Goal: Ask a question

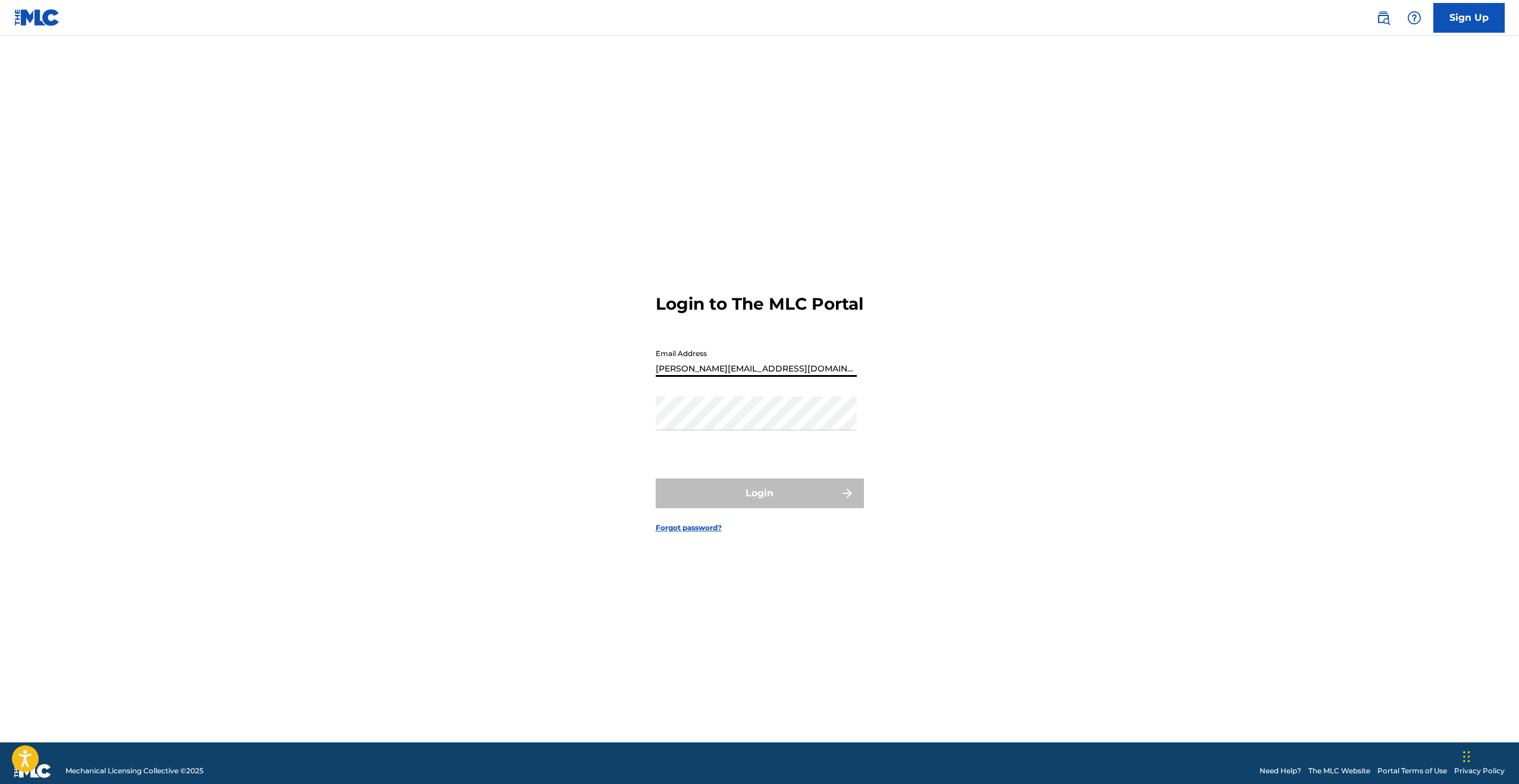
type input "[PERSON_NAME][EMAIL_ADDRESS][DOMAIN_NAME]"
click at [762, 508] on button "Login" at bounding box center [760, 493] width 208 height 30
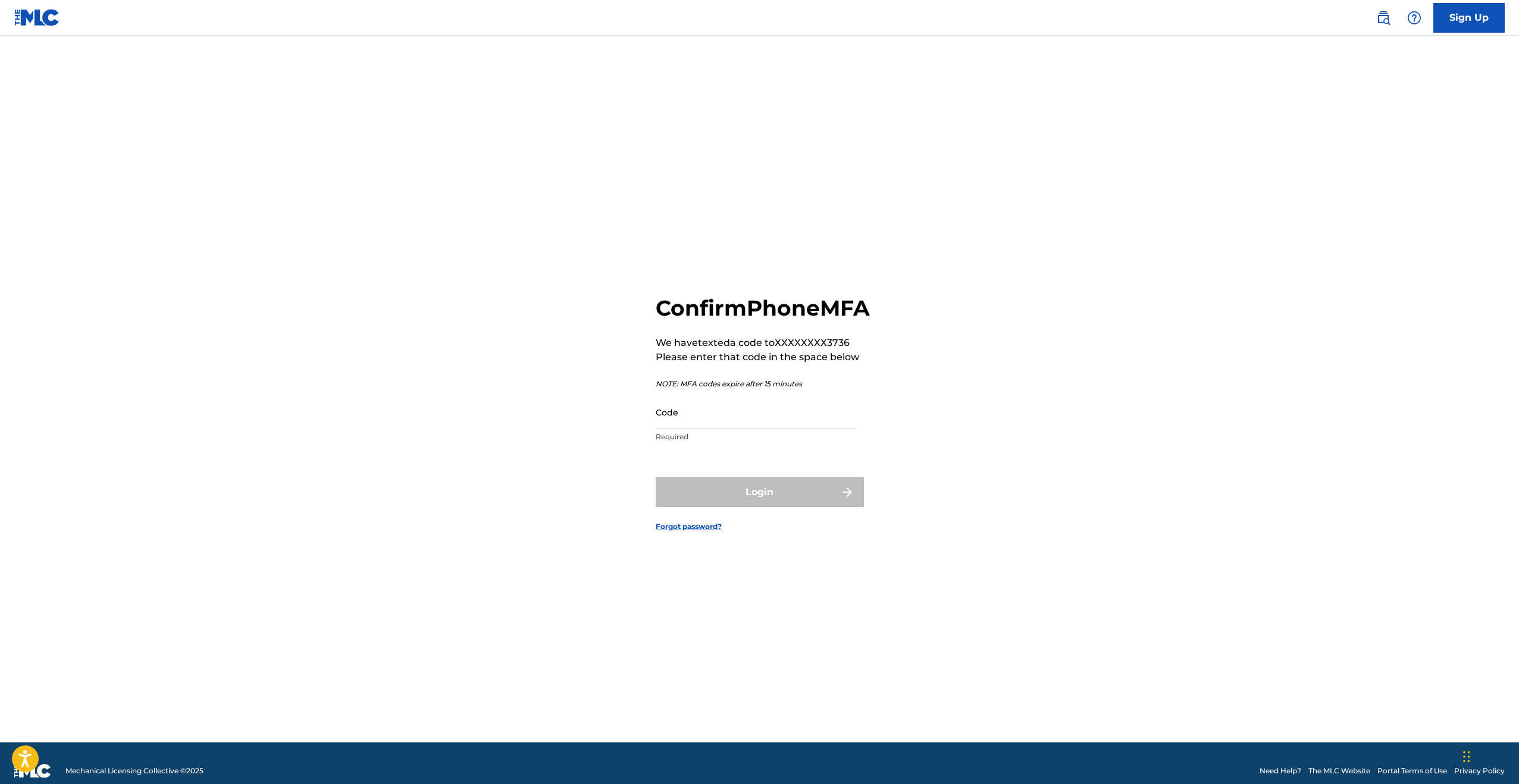
click at [721, 429] on input "Code" at bounding box center [756, 412] width 201 height 34
type input "105601"
click at [760, 505] on button "Login" at bounding box center [760, 492] width 208 height 30
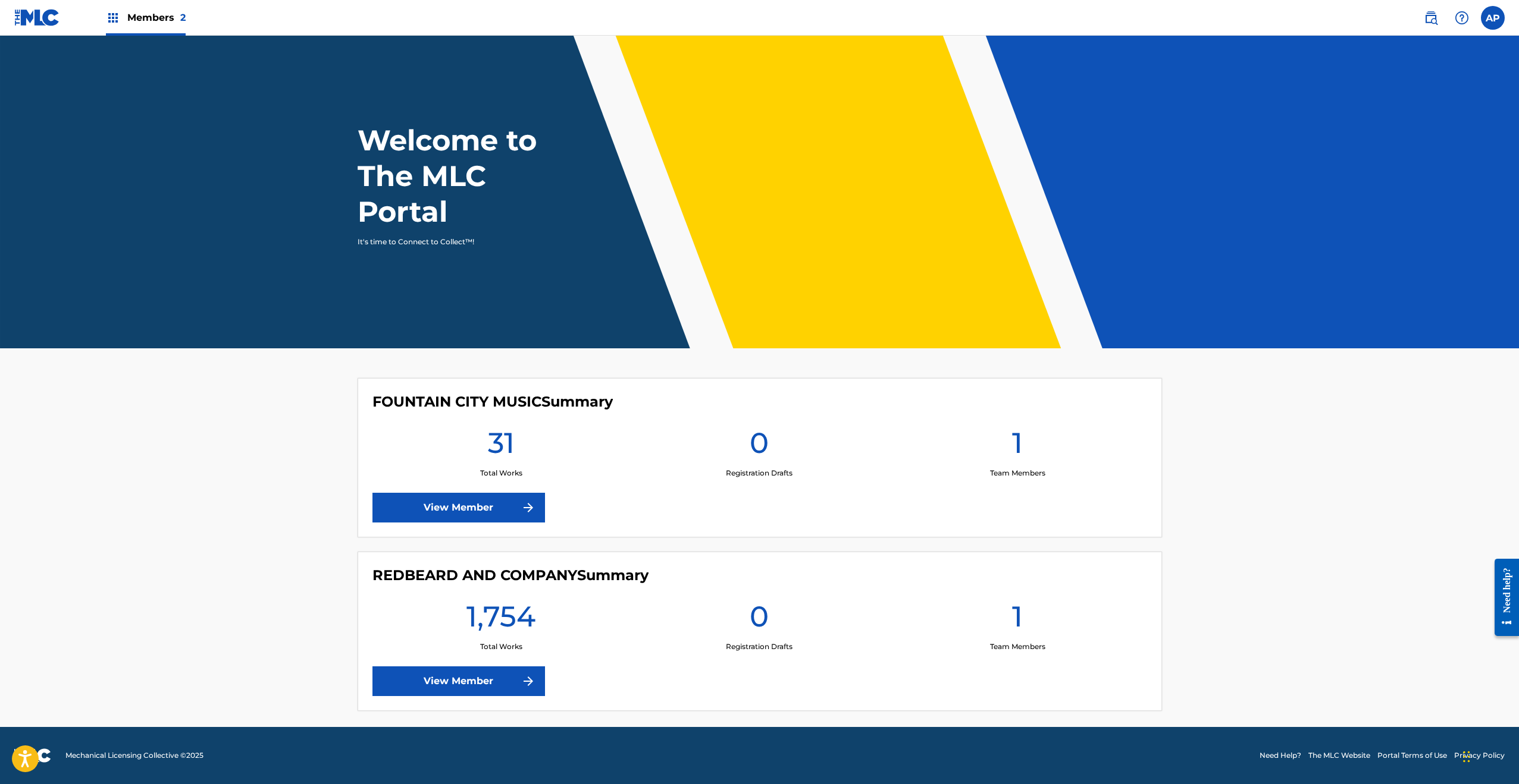
click at [476, 681] on link "View Member" at bounding box center [458, 681] width 173 height 30
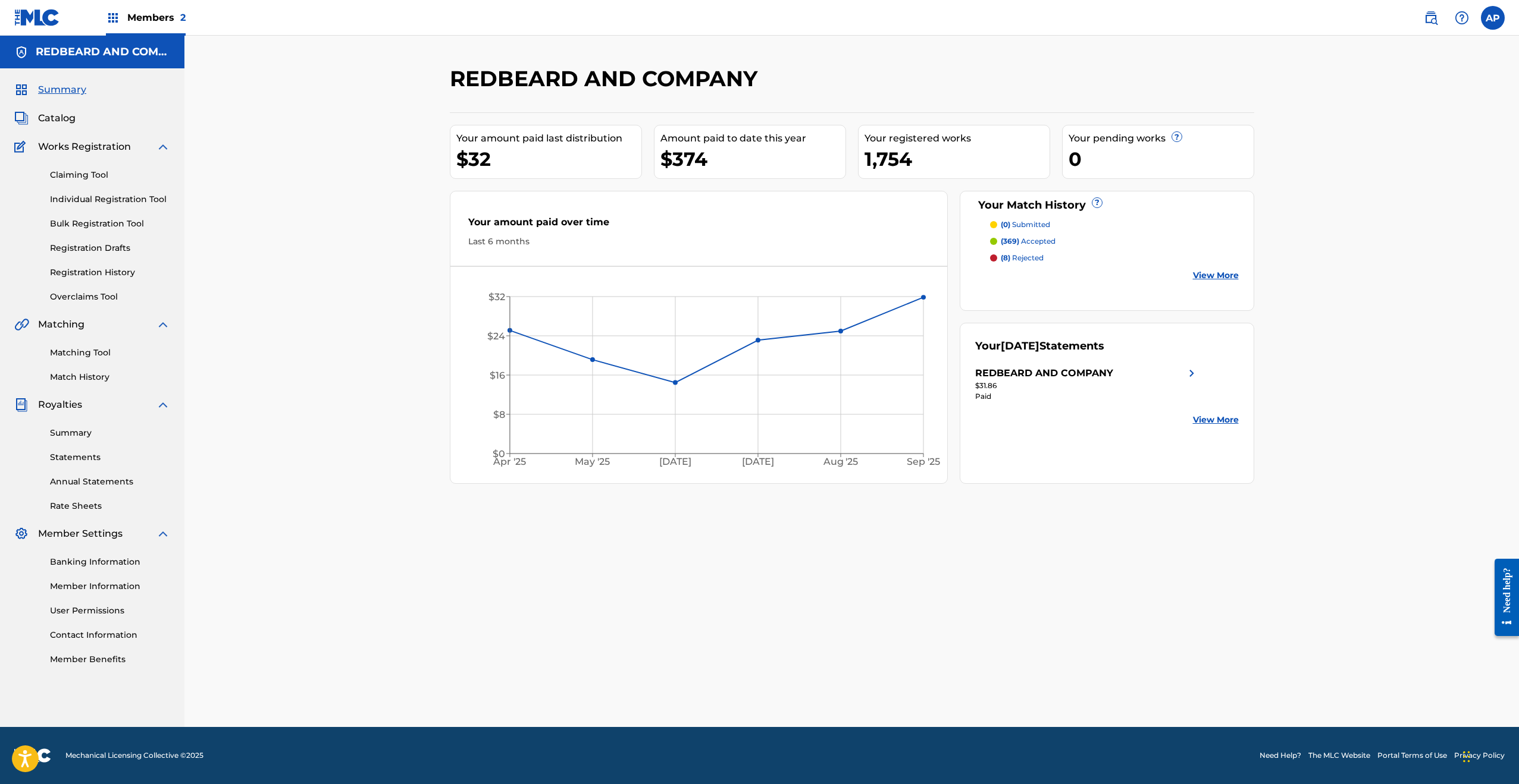
click at [1507, 600] on div "Need help?" at bounding box center [1507, 590] width 16 height 46
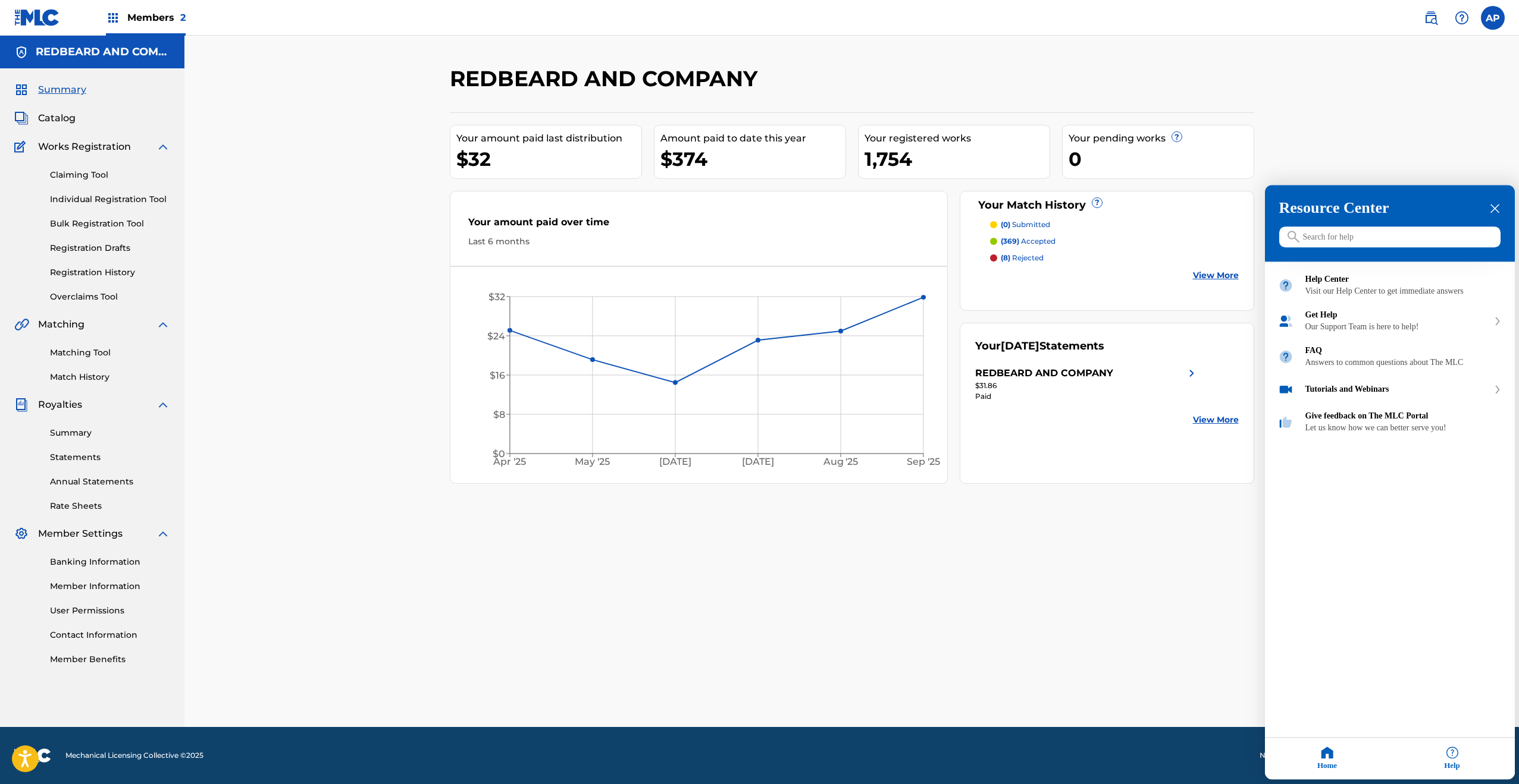
click at [1349, 238] on input "Search for help" at bounding box center [1389, 237] width 221 height 21
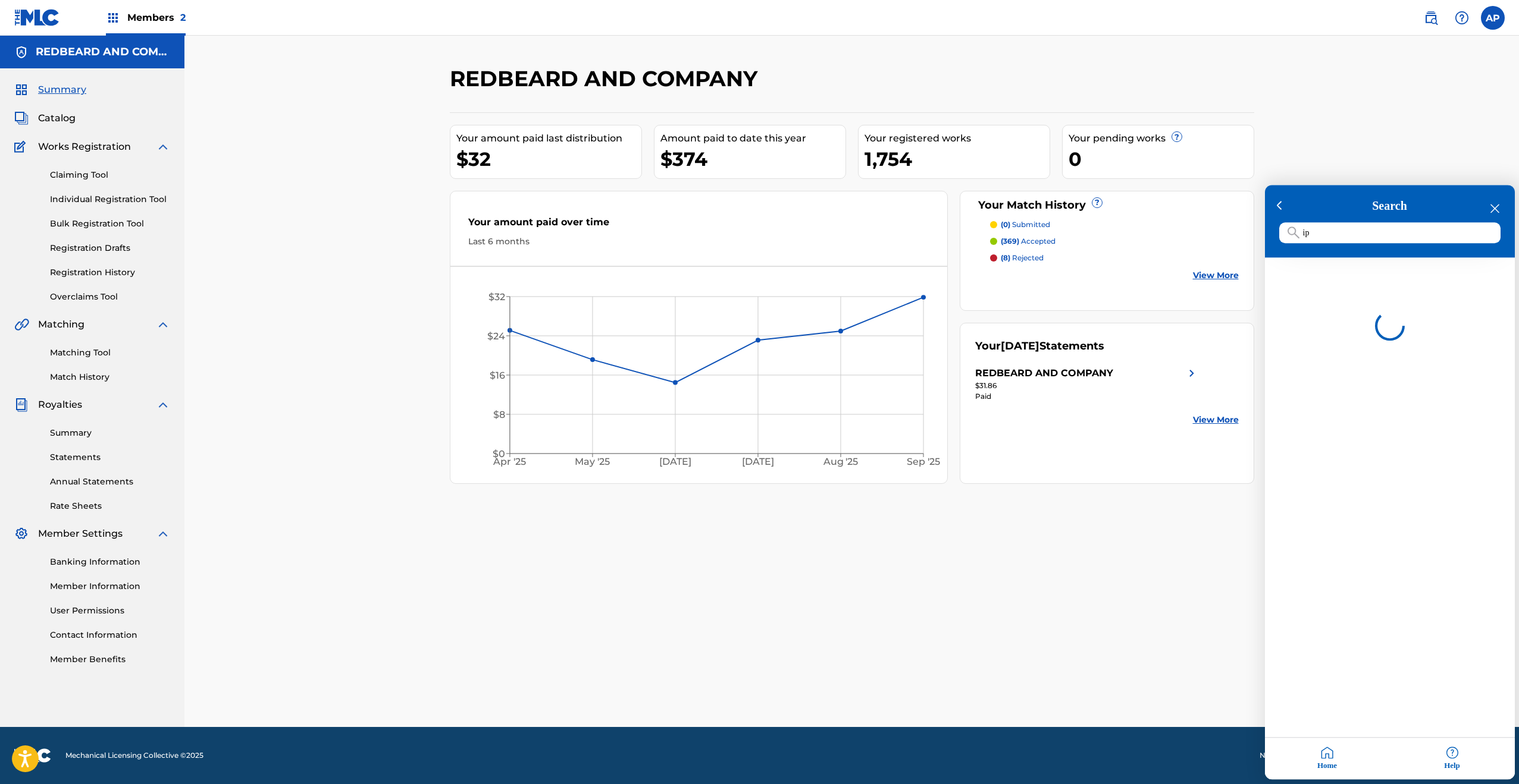
type input "ipn"
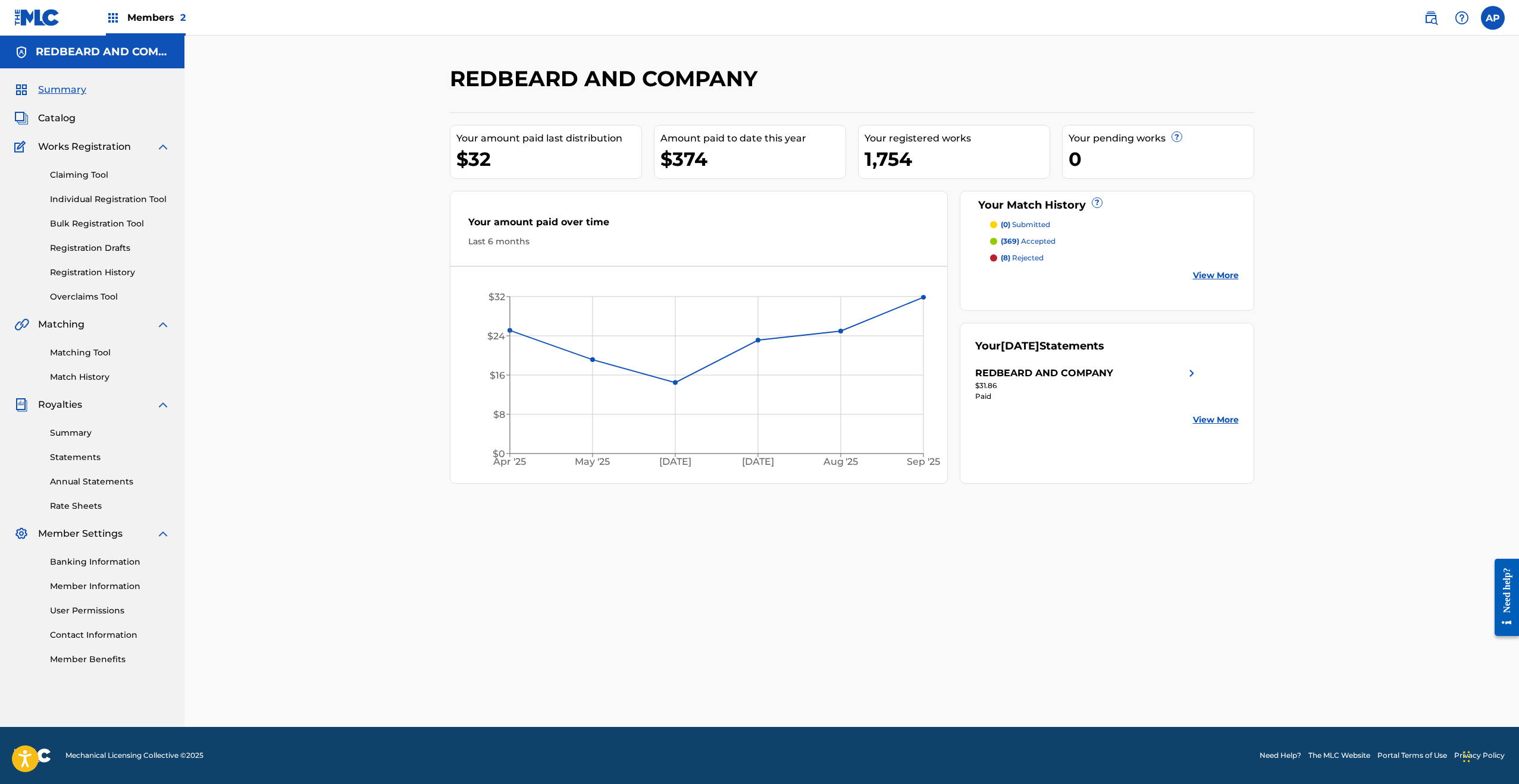
click at [1503, 588] on div "Need help?" at bounding box center [1507, 590] width 16 height 46
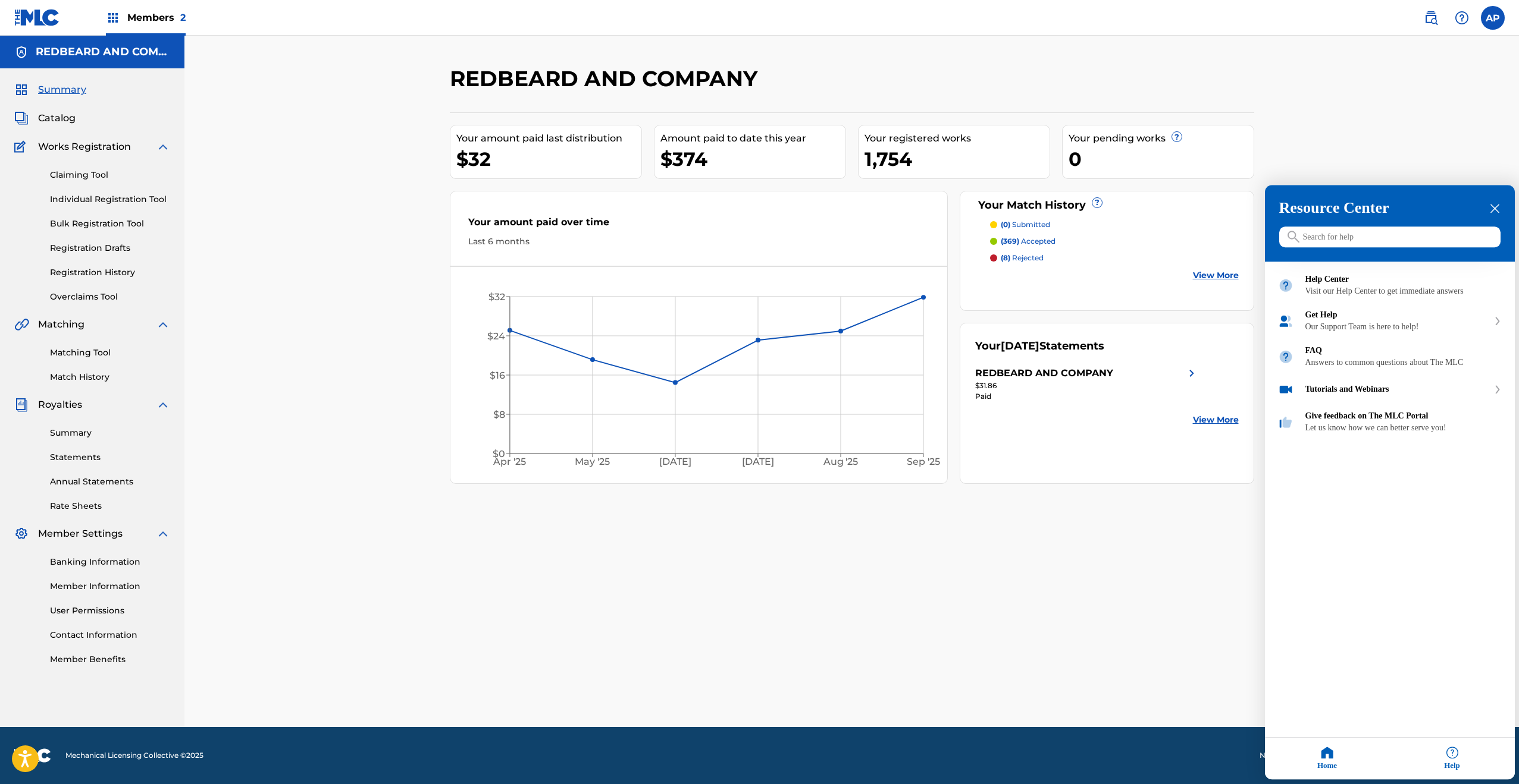
click at [1334, 242] on input "Search for help" at bounding box center [1389, 237] width 221 height 21
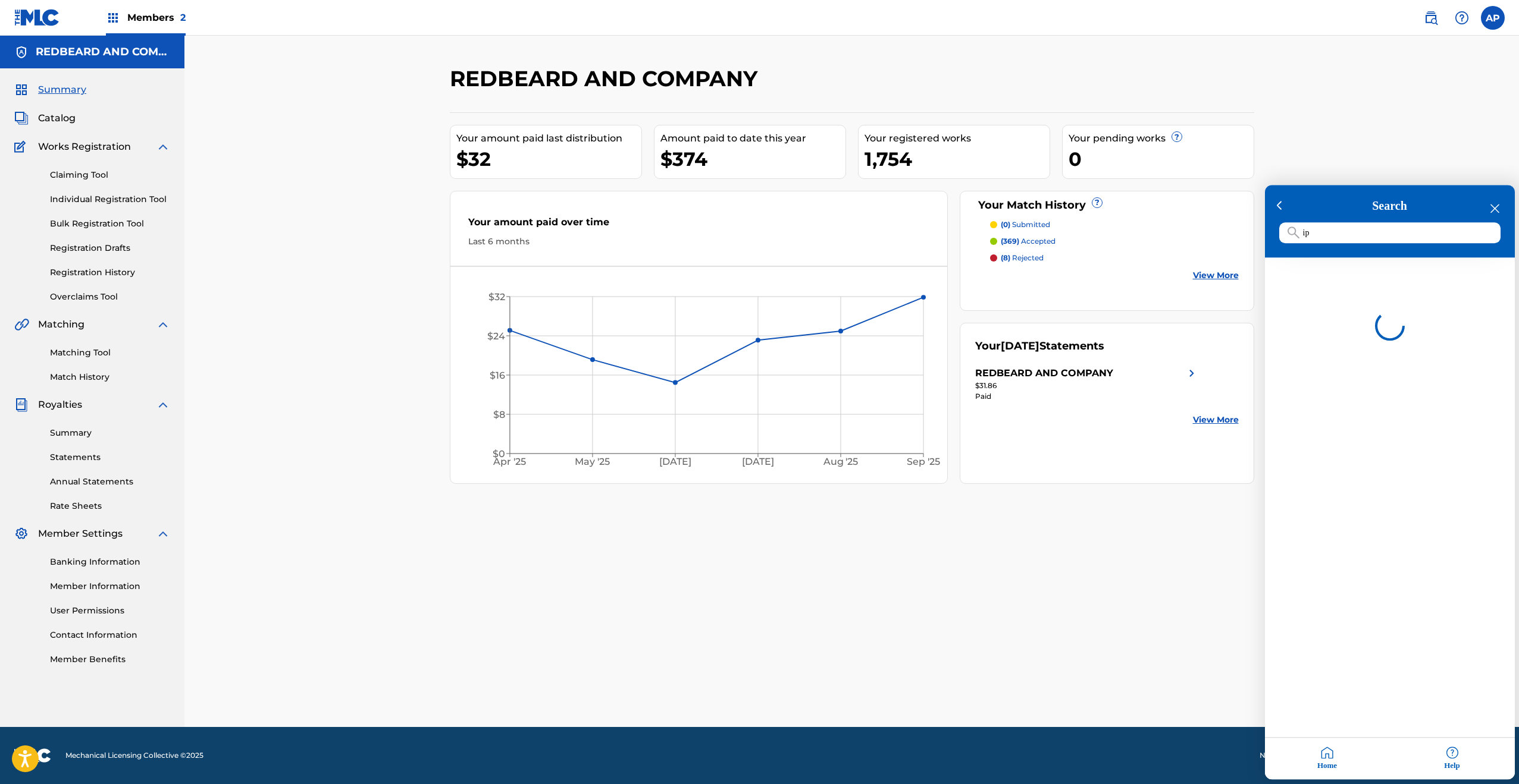
type input "i"
click at [1340, 336] on div at bounding box center [1390, 303] width 250 height 89
click at [1281, 209] on icon at bounding box center [1280, 206] width 5 height 9
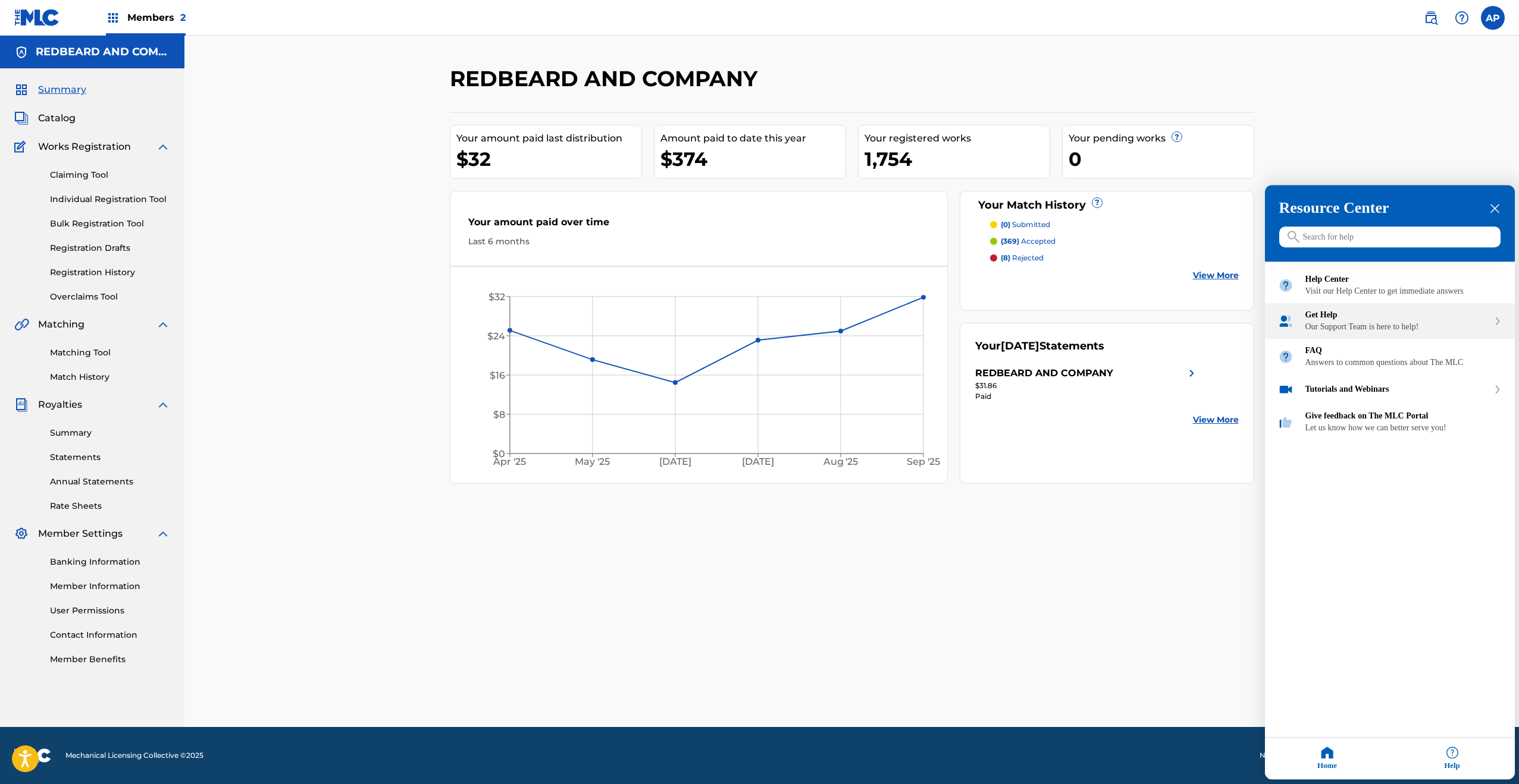
click at [1337, 333] on div "Our Support Team is here to help!" at bounding box center [1397, 328] width 183 height 9
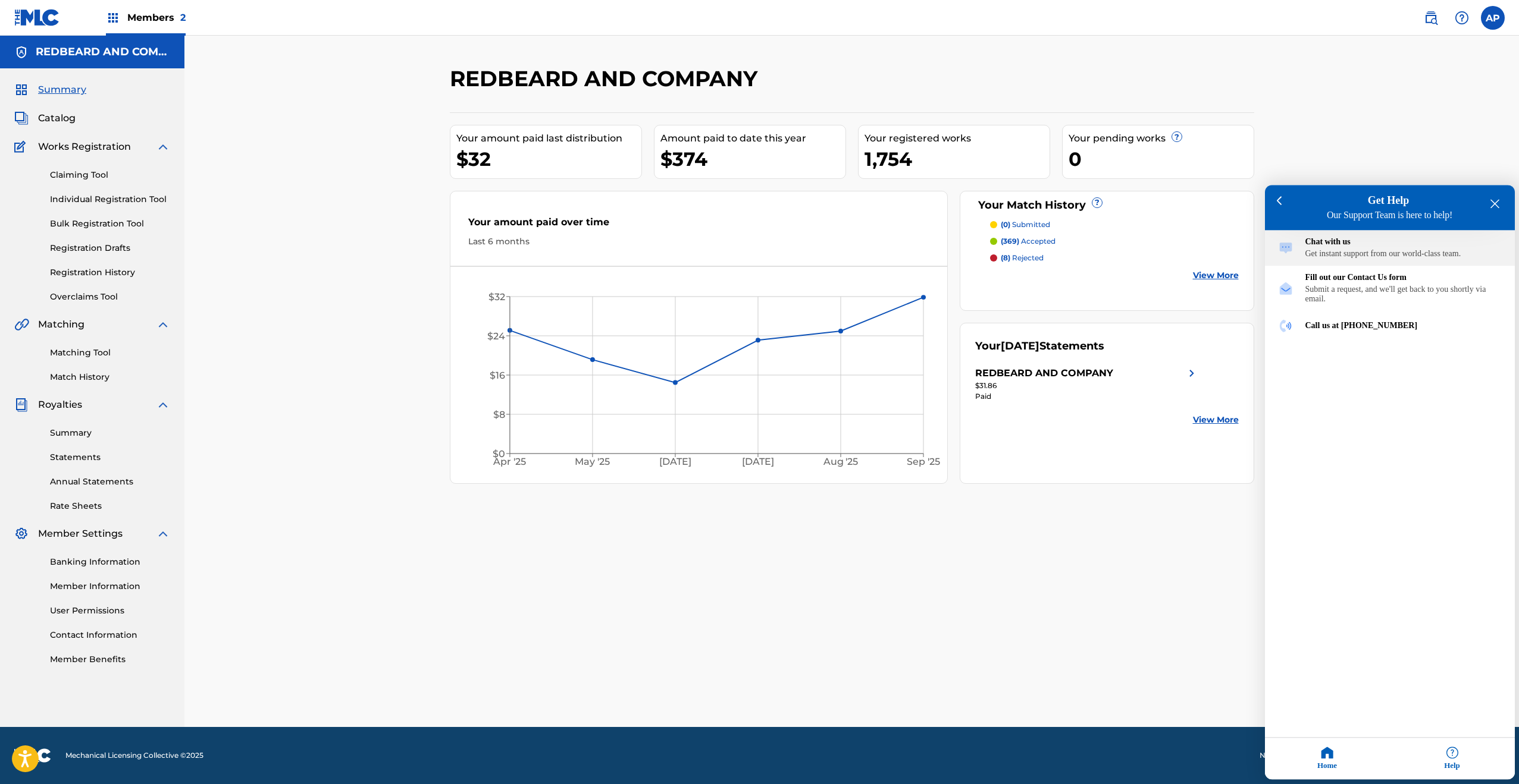
click at [1332, 248] on div "Chat with us" at bounding box center [1404, 242] width 196 height 9
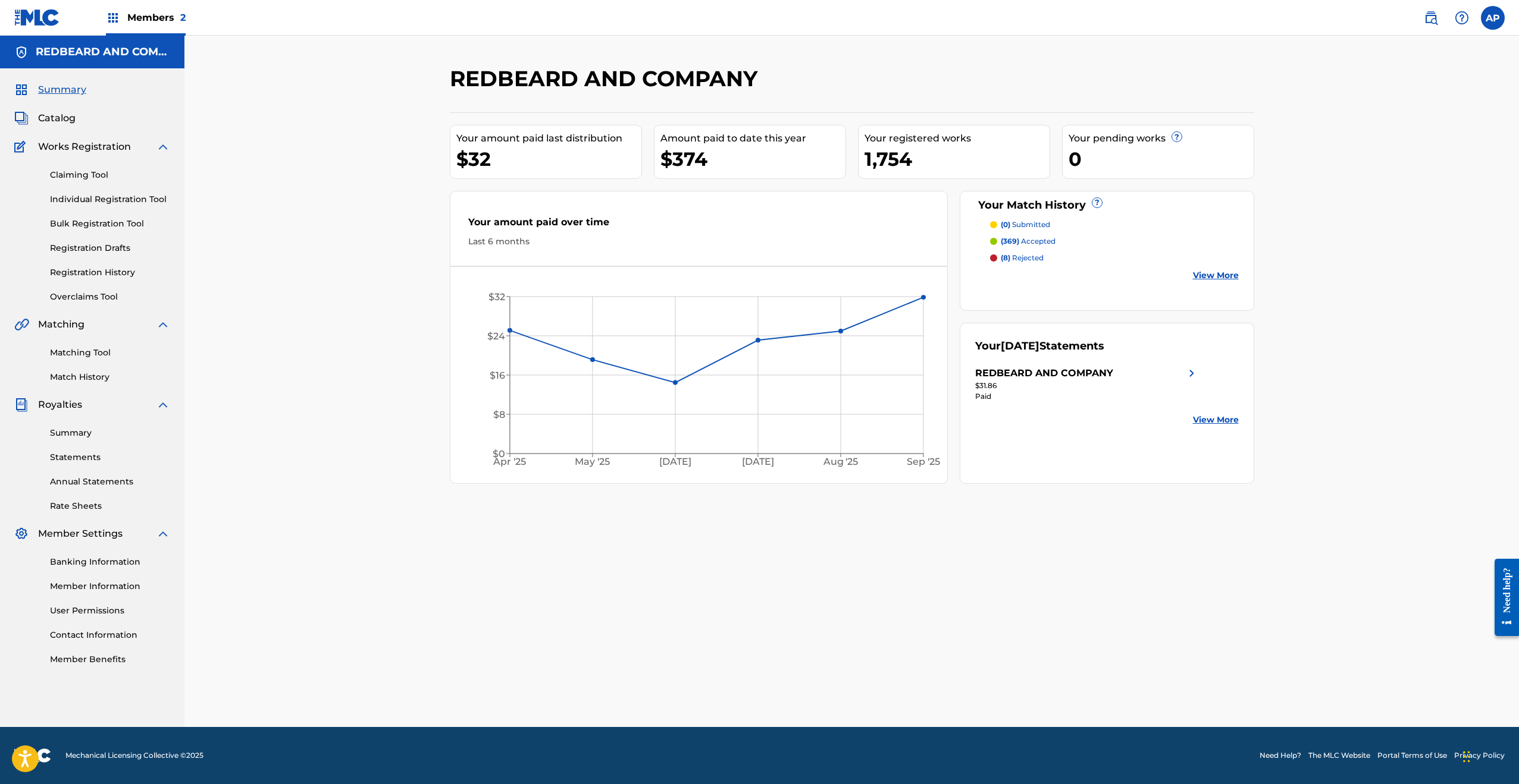
click at [1167, 543] on div "REDBEARD AND COMPANY Your amount paid last distribution $32 Amount paid to date…" at bounding box center [852, 396] width 833 height 662
click at [1056, 605] on div "REDBEARD AND COMPANY Your amount paid last distribution $32 Amount paid to date…" at bounding box center [852, 396] width 833 height 662
